Goal: Task Accomplishment & Management: Manage account settings

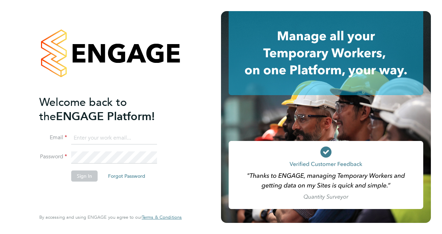
click at [86, 135] on input at bounding box center [114, 138] width 86 height 13
click at [103, 140] on input at bounding box center [114, 138] width 86 height 13
type input "[PERSON_NAME][EMAIL_ADDRESS][PERSON_NAME][DOMAIN_NAME]"
click at [79, 175] on button "Sign In" at bounding box center [84, 176] width 26 height 11
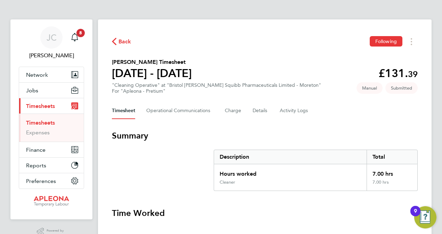
click at [52, 124] on link "Timesheets" at bounding box center [40, 123] width 29 height 7
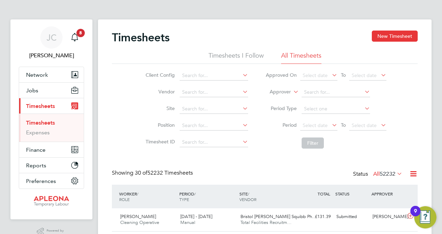
click at [241, 108] on icon at bounding box center [241, 109] width 0 height 10
click at [262, 127] on li "Bristol Myers Squibb Pharmaceuticals Limited - Moret on" at bounding box center [281, 127] width 204 height 9
type input "Bristol Myers Squibb Pharmaceuticals Limited - Moreton"
click at [310, 140] on button "Filter" at bounding box center [313, 143] width 22 height 11
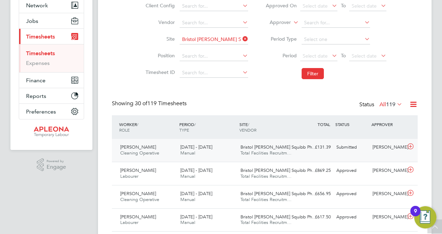
click at [141, 151] on span "Cleaning Operative" at bounding box center [139, 153] width 39 height 6
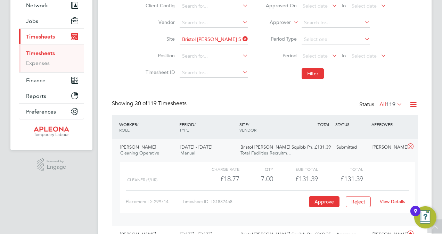
click at [390, 201] on link "View Details" at bounding box center [392, 202] width 25 height 6
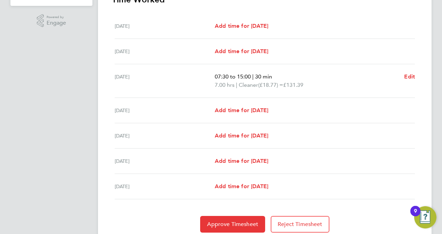
scroll to position [239, 0]
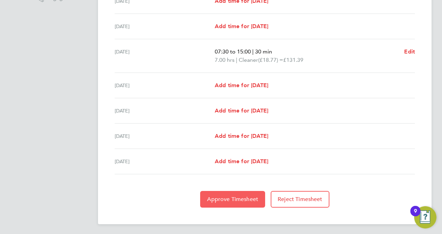
click at [236, 197] on span "Approve Timesheet" at bounding box center [232, 199] width 51 height 7
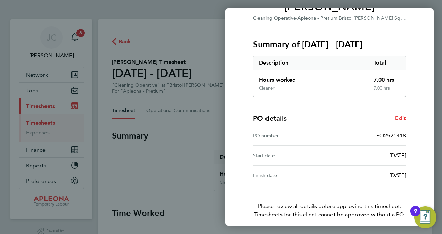
scroll to position [98, 0]
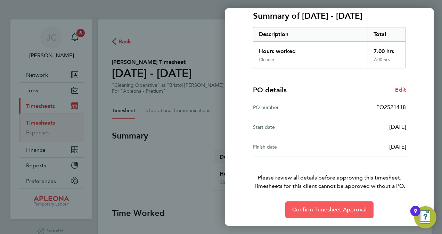
click at [298, 211] on span "Confirm Timesheet Approval" at bounding box center [329, 210] width 74 height 7
